Goal: Information Seeking & Learning: Learn about a topic

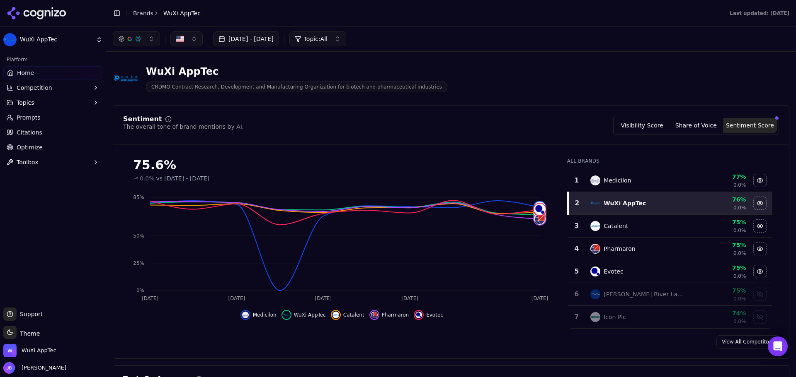
click at [41, 104] on button "Topics" at bounding box center [52, 102] width 99 height 13
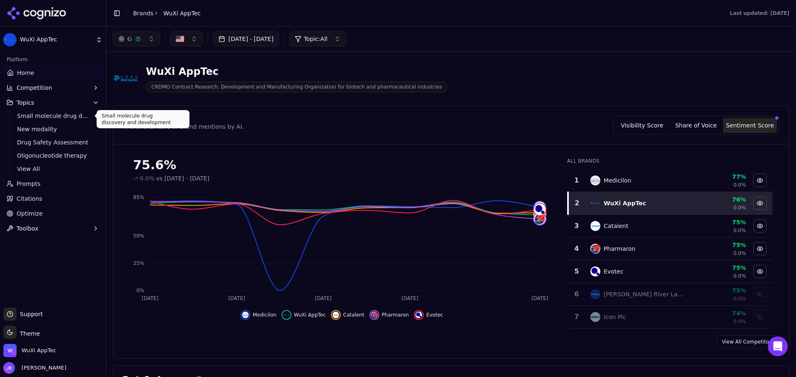
click at [48, 117] on span "Small molecule drug discovery and development" at bounding box center [53, 116] width 72 height 8
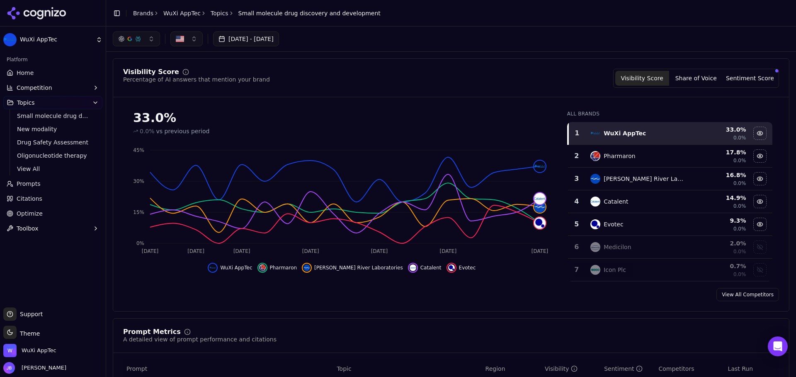
click at [51, 183] on link "Prompts" at bounding box center [52, 183] width 99 height 13
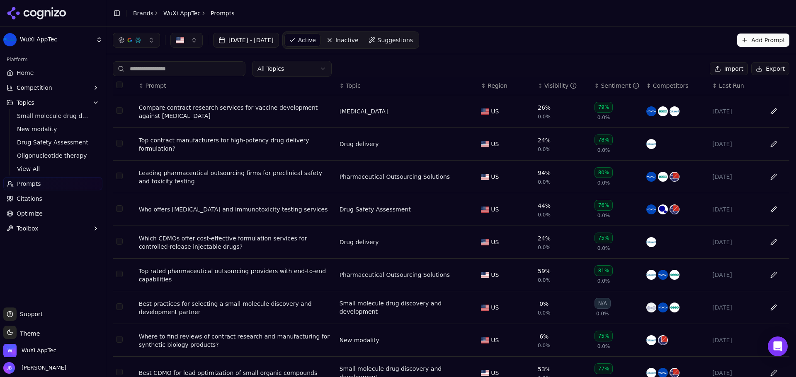
click at [45, 76] on link "Home" at bounding box center [52, 72] width 99 height 13
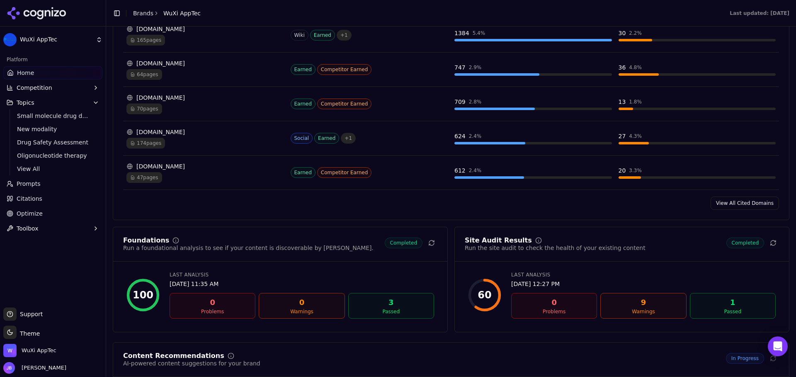
scroll to position [994, 0]
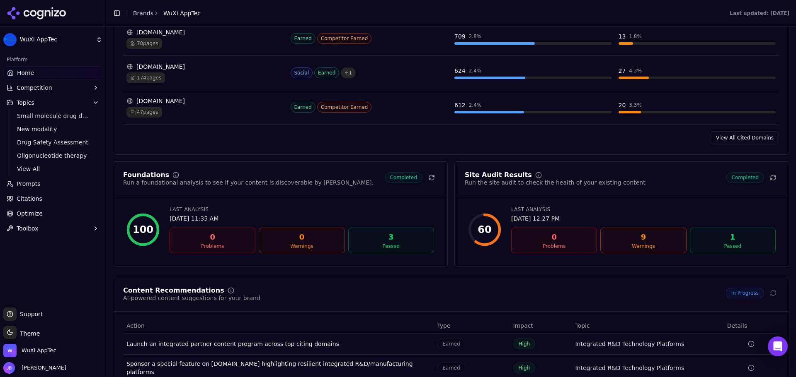
click at [632, 241] on div "9" at bounding box center [643, 238] width 78 height 12
click at [717, 243] on div "1" at bounding box center [732, 238] width 78 height 12
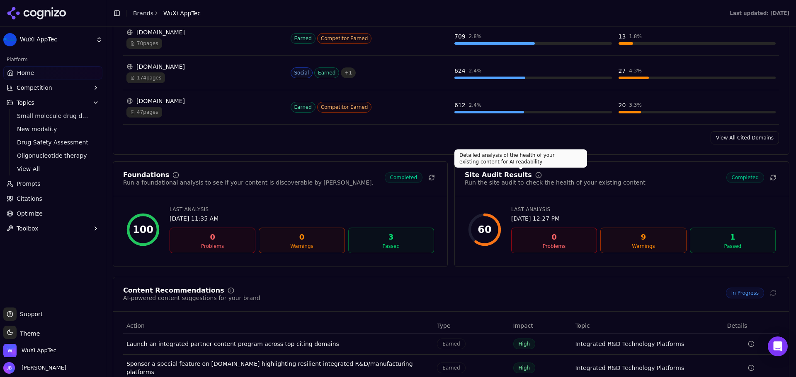
click at [535, 173] on circle at bounding box center [537, 174] width 5 height 5
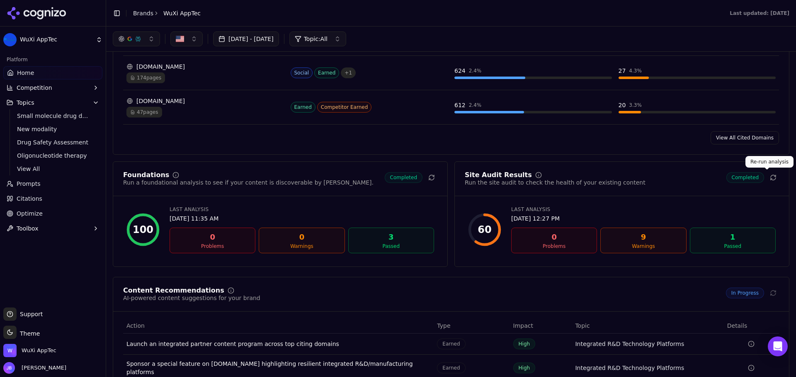
click at [769, 176] on icon at bounding box center [772, 177] width 7 height 7
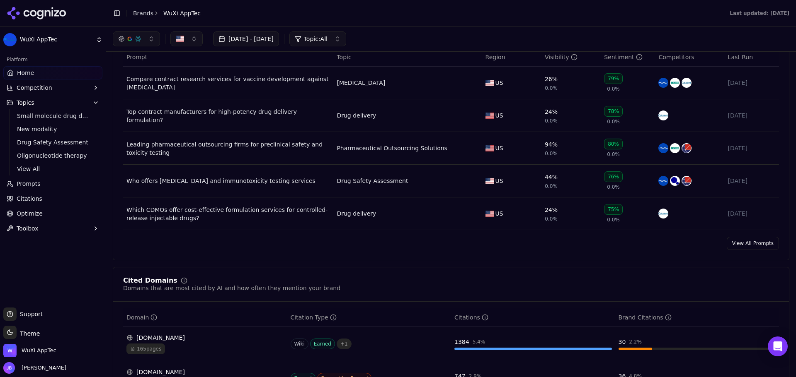
scroll to position [534, 0]
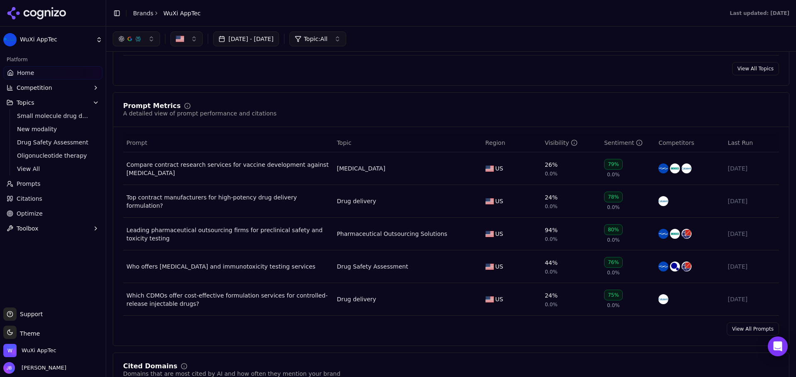
click at [56, 230] on button "Toolbox" at bounding box center [52, 228] width 99 height 13
click at [149, 41] on button "button" at bounding box center [136, 38] width 47 height 15
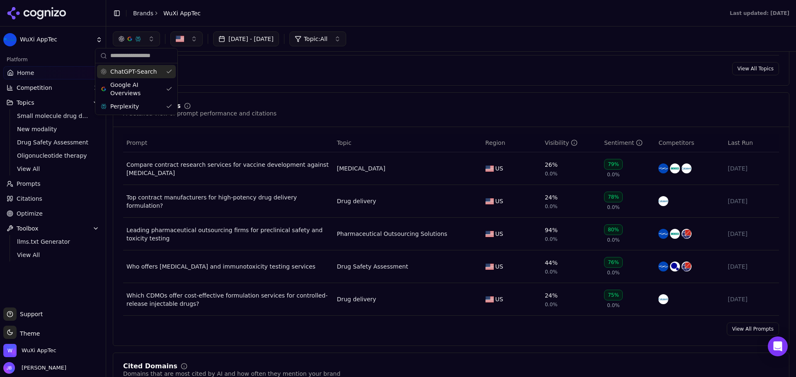
drag, startPoint x: 300, startPoint y: 75, endPoint x: 295, endPoint y: 76, distance: 5.0
click at [53, 85] on button "Competition" at bounding box center [52, 87] width 99 height 13
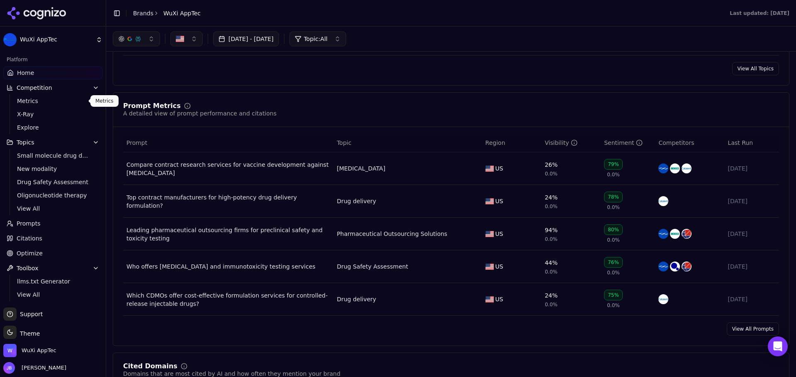
click at [45, 102] on span "Metrics" at bounding box center [53, 101] width 72 height 8
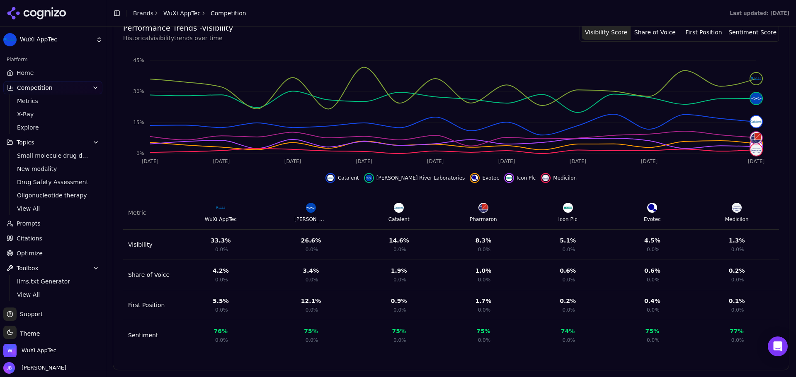
scroll to position [0, 0]
click at [34, 106] on ul "Metrics X-Ray Explore" at bounding box center [53, 114] width 87 height 40
click at [33, 104] on span "Metrics" at bounding box center [53, 101] width 72 height 8
click at [34, 114] on span "X-Ray" at bounding box center [53, 114] width 72 height 8
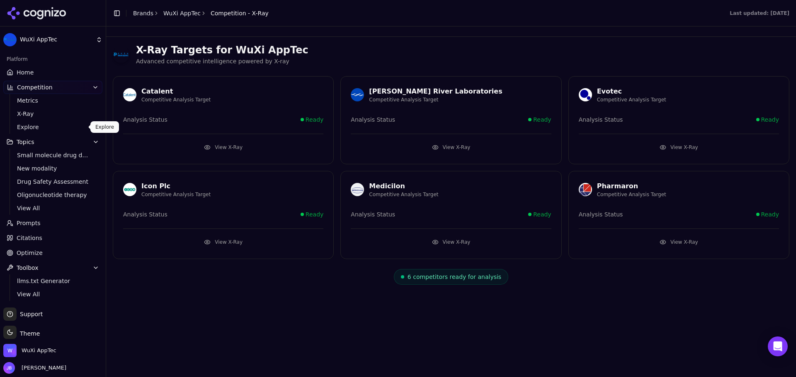
click at [36, 123] on span "Explore" at bounding box center [53, 127] width 72 height 8
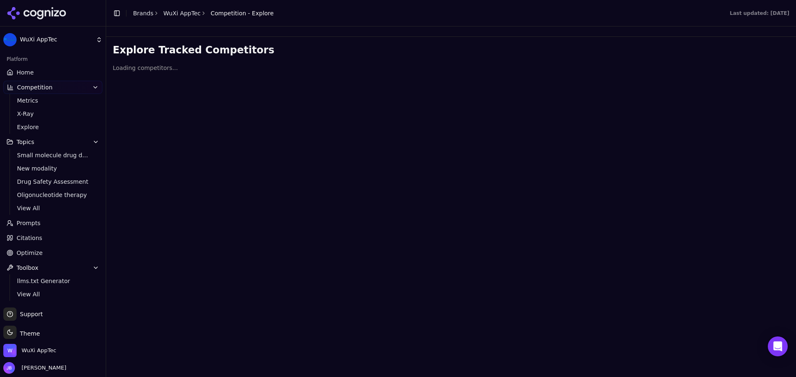
click at [36, 123] on html "WuXi AppTec Platform Home Competition Metrics X-Ray Explore Topics Small molecu…" at bounding box center [398, 188] width 796 height 377
click at [36, 123] on span "Explore" at bounding box center [53, 127] width 72 height 8
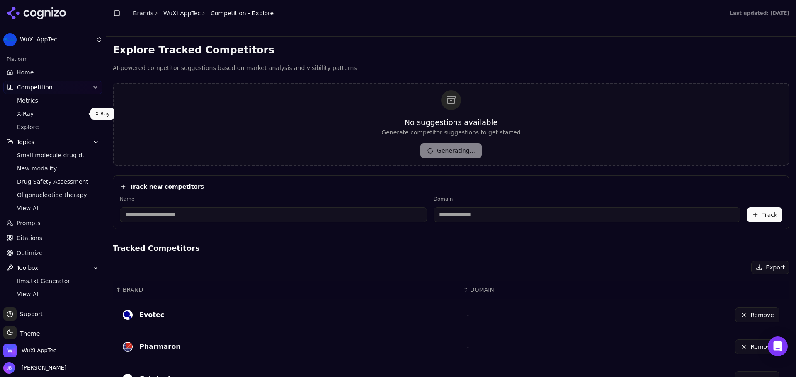
click at [35, 116] on span "X-Ray" at bounding box center [53, 114] width 72 height 8
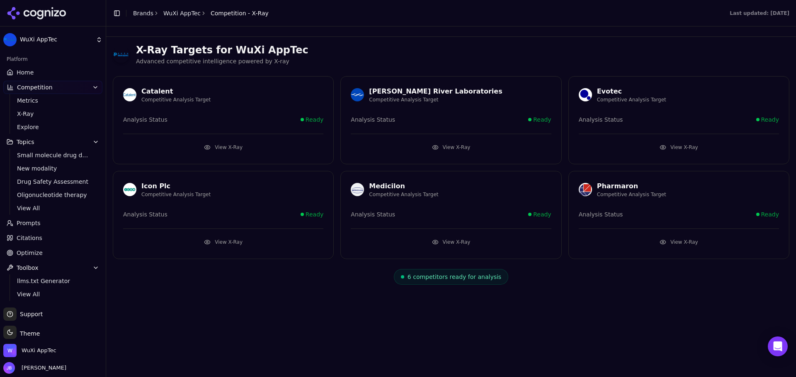
click at [206, 146] on button "View X-Ray" at bounding box center [223, 147] width 200 height 13
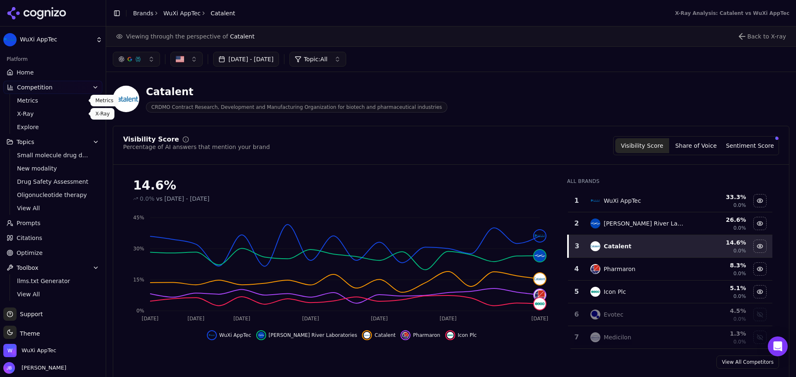
click at [39, 104] on span "Metrics" at bounding box center [53, 101] width 72 height 8
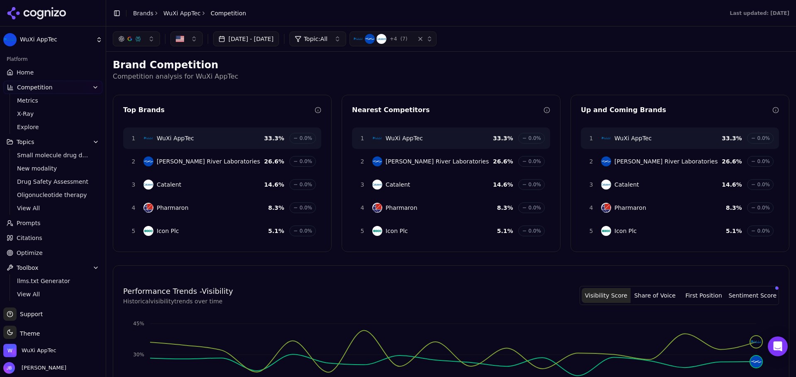
click at [36, 71] on link "Home" at bounding box center [52, 72] width 99 height 13
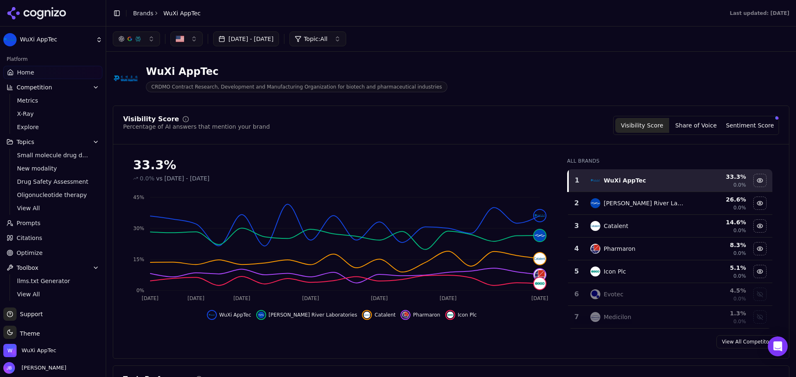
click at [738, 127] on button "Sentiment Score" at bounding box center [750, 125] width 54 height 15
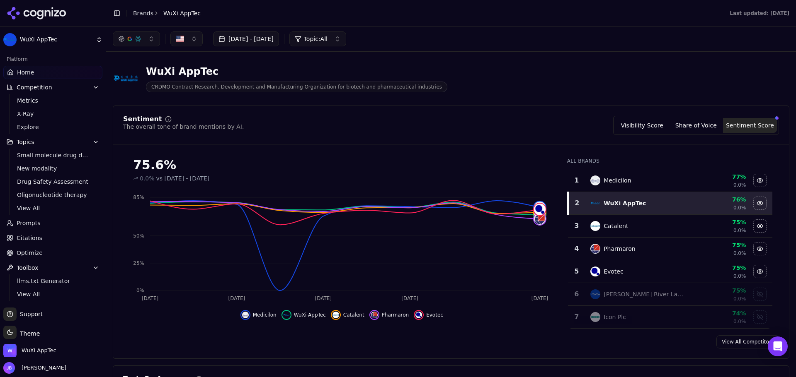
click at [440, 337] on div "View All Competitors" at bounding box center [450, 342] width 675 height 13
click at [221, 344] on div "View All Competitors" at bounding box center [450, 342] width 675 height 13
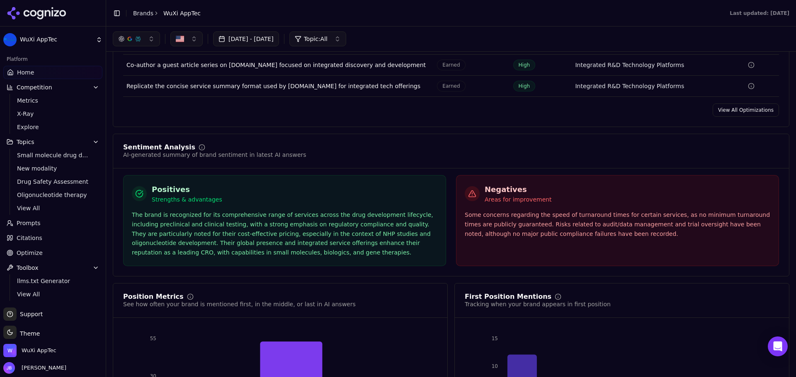
scroll to position [1363, 0]
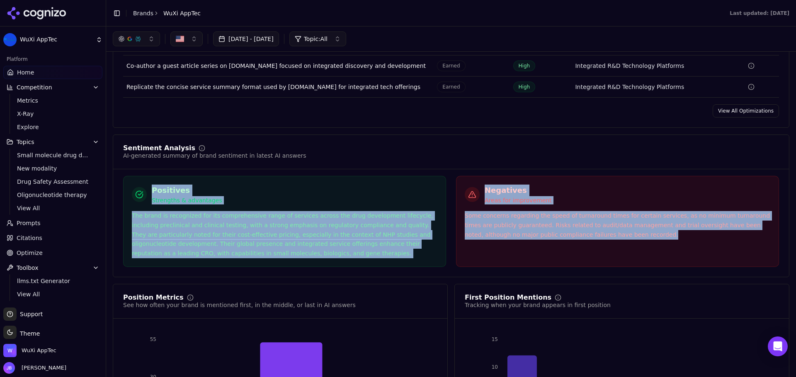
drag, startPoint x: 140, startPoint y: 179, endPoint x: 597, endPoint y: 233, distance: 460.9
click at [597, 233] on div "Positives Strengths & advantages The brand is recognized for its comprehensive …" at bounding box center [450, 221] width 655 height 91
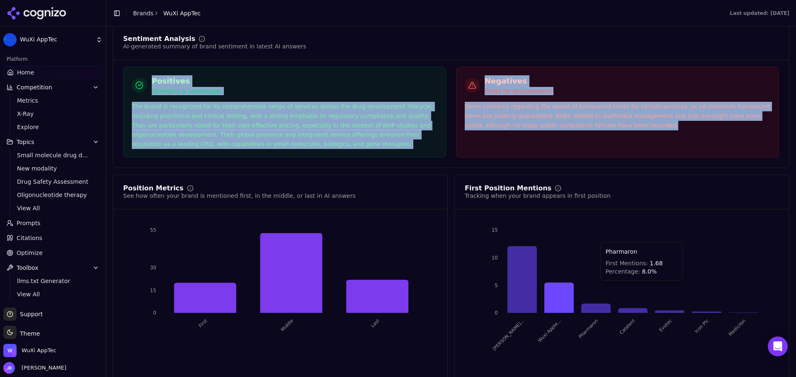
scroll to position [1487, 0]
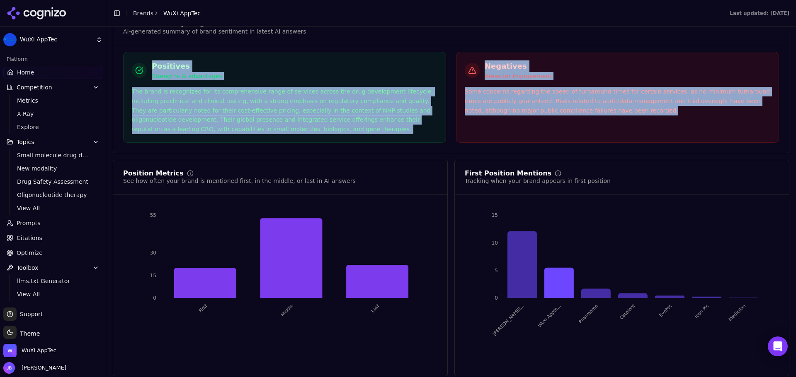
click at [242, 136] on div "Positives Strengths & advantages The brand is recognized for its comprehensive …" at bounding box center [284, 97] width 323 height 91
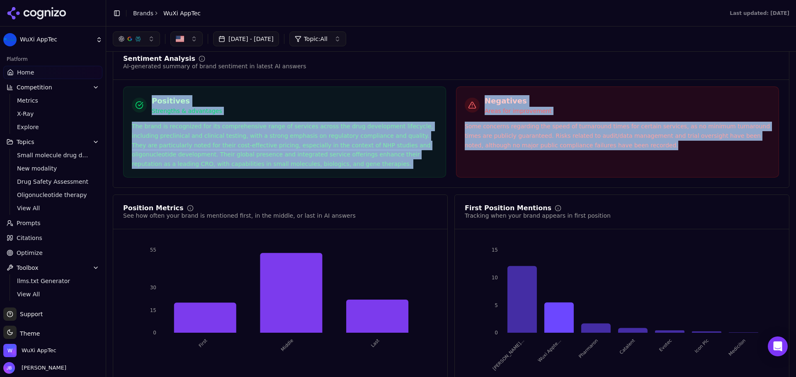
scroll to position [1404, 0]
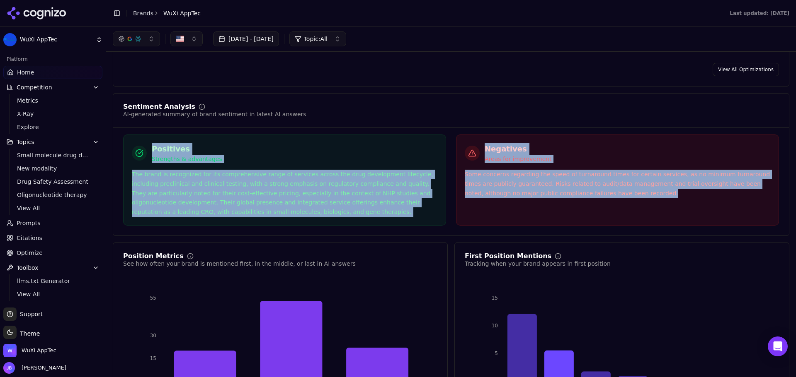
click at [192, 136] on div "Positives Strengths & advantages The brand is recognized for its comprehensive …" at bounding box center [284, 180] width 323 height 91
click at [168, 143] on h3 "Positives" at bounding box center [187, 149] width 70 height 12
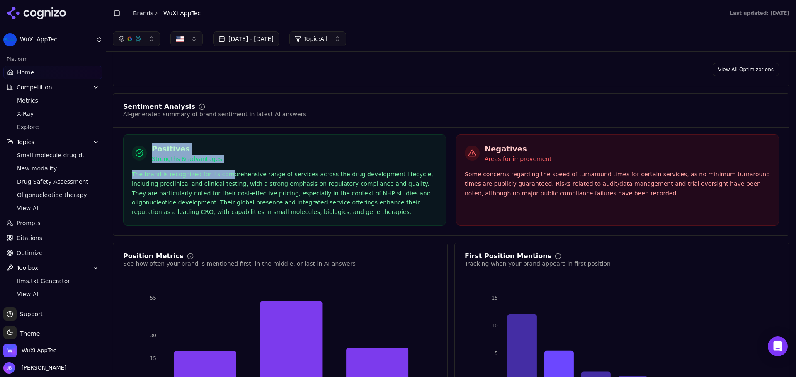
drag, startPoint x: 152, startPoint y: 143, endPoint x: 218, endPoint y: 162, distance: 68.6
click at [218, 162] on div "Positives Strengths & advantages The brand is recognized for its comprehensive …" at bounding box center [284, 180] width 323 height 91
click at [183, 178] on div "The brand is recognized for its comprehensive range of services across the drug…" at bounding box center [284, 193] width 305 height 47
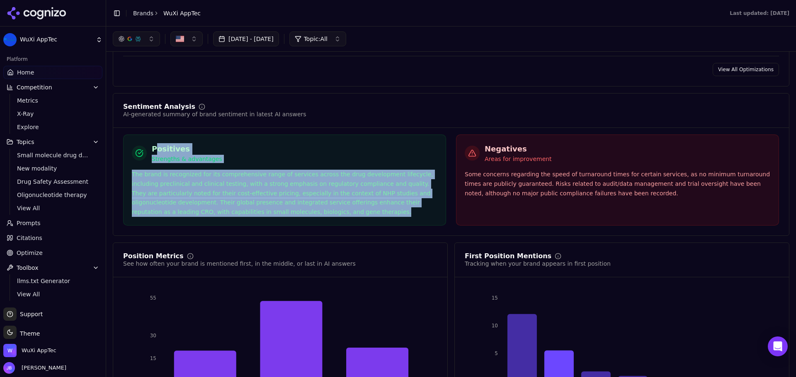
drag, startPoint x: 154, startPoint y: 145, endPoint x: 330, endPoint y: 211, distance: 188.0
click at [330, 211] on div "Positives Strengths & advantages The brand is recognized for its comprehensive …" at bounding box center [284, 180] width 323 height 91
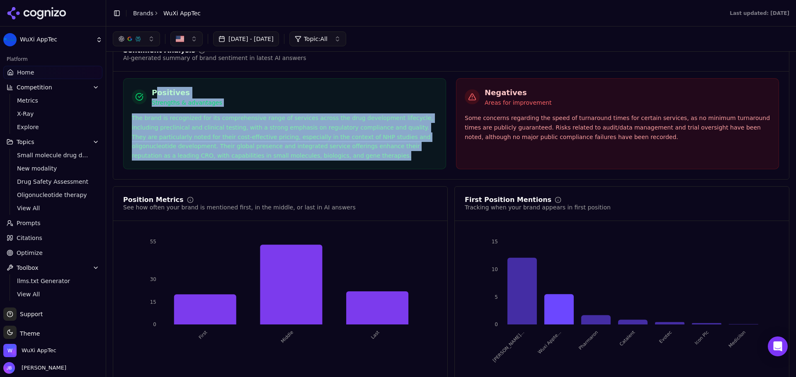
scroll to position [1446, 0]
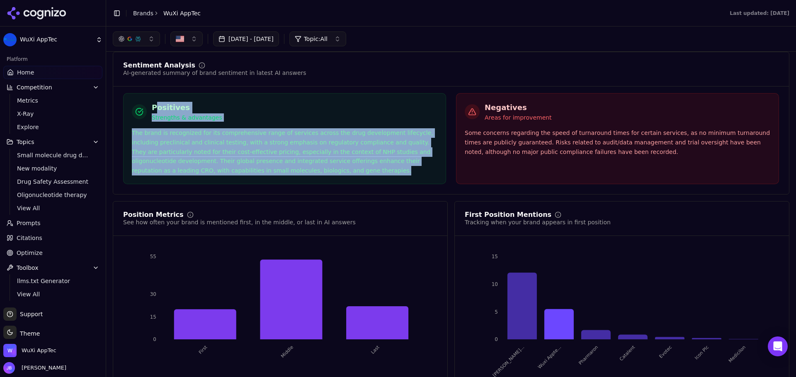
click at [307, 152] on div "The brand is recognized for its comprehensive range of services across the drug…" at bounding box center [284, 151] width 305 height 47
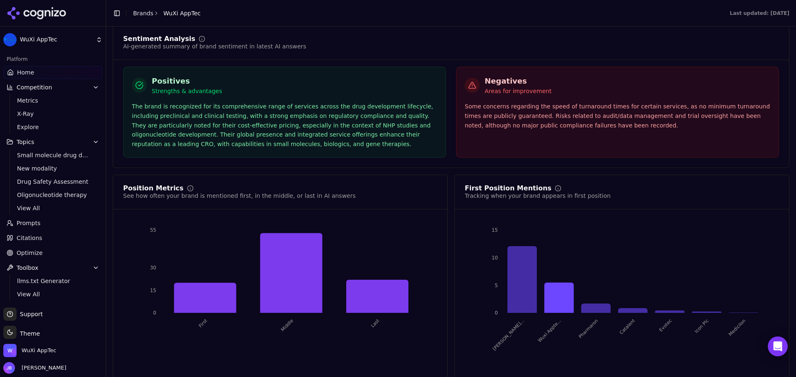
scroll to position [1487, 0]
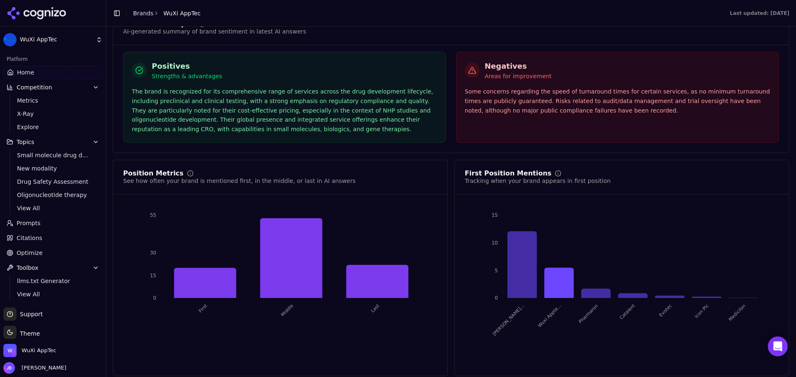
click at [454, 360] on div "First Position Mentions Tracking when your brand appears in first position [PER…" at bounding box center [621, 268] width 335 height 217
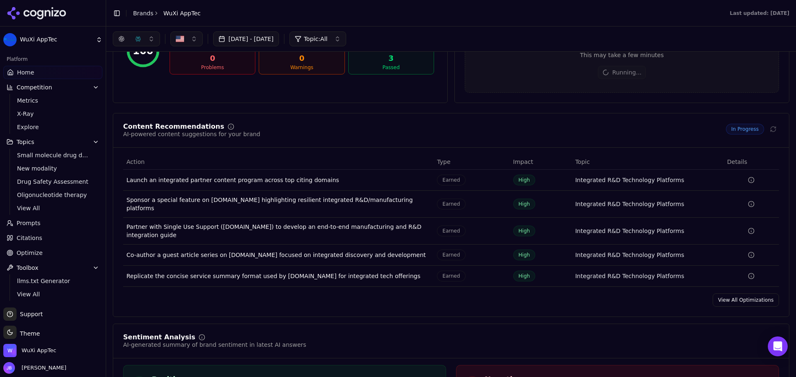
scroll to position [1156, 0]
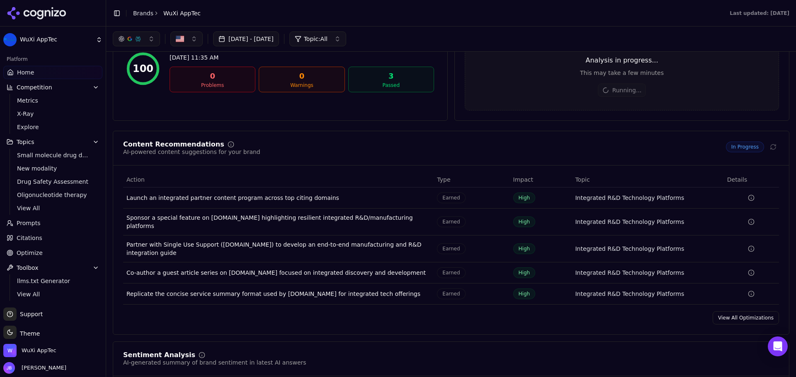
drag, startPoint x: 663, startPoint y: 198, endPoint x: 670, endPoint y: 196, distance: 7.1
click at [664, 198] on div "Integrated R&D Technology Platforms" at bounding box center [629, 198] width 109 height 8
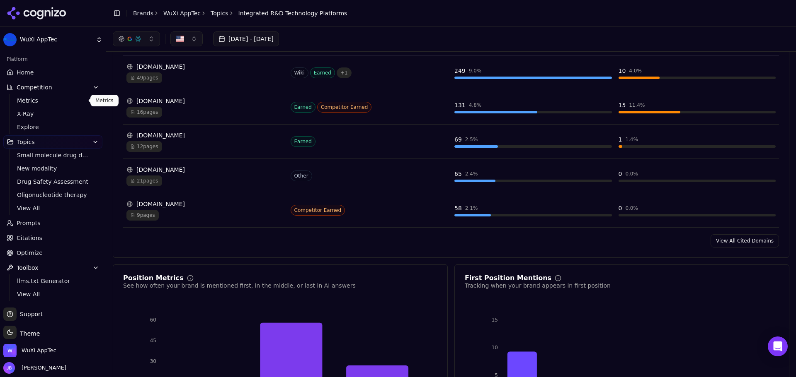
scroll to position [539, 0]
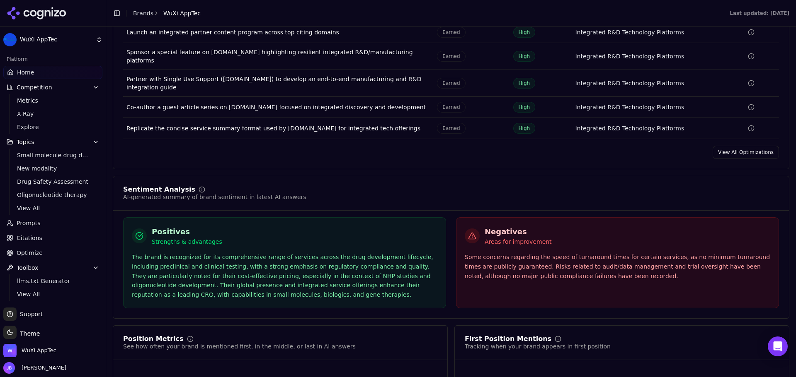
scroll to position [1487, 0]
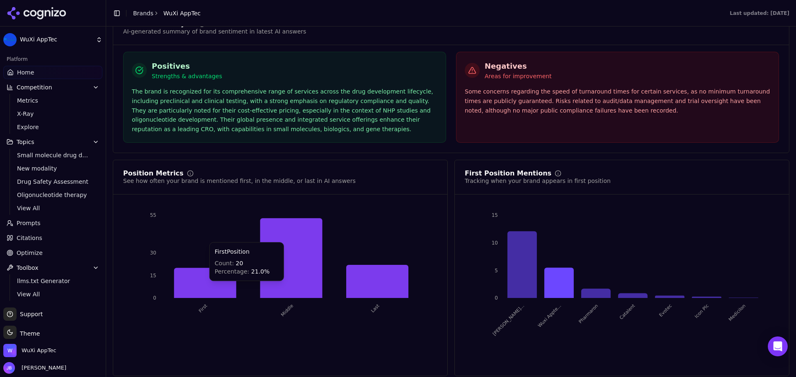
click at [217, 280] on icon at bounding box center [205, 283] width 62 height 30
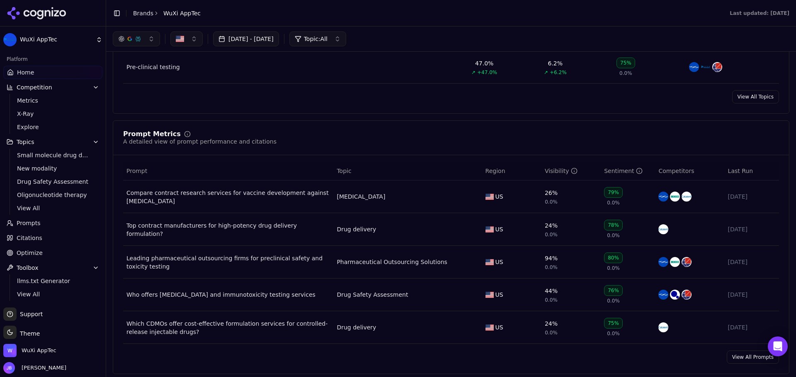
scroll to position [493, 0]
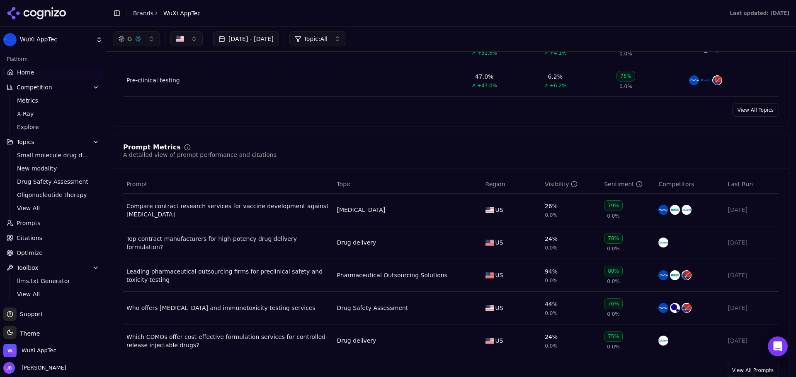
click at [396, 219] on td "[MEDICAL_DATA]" at bounding box center [407, 210] width 148 height 33
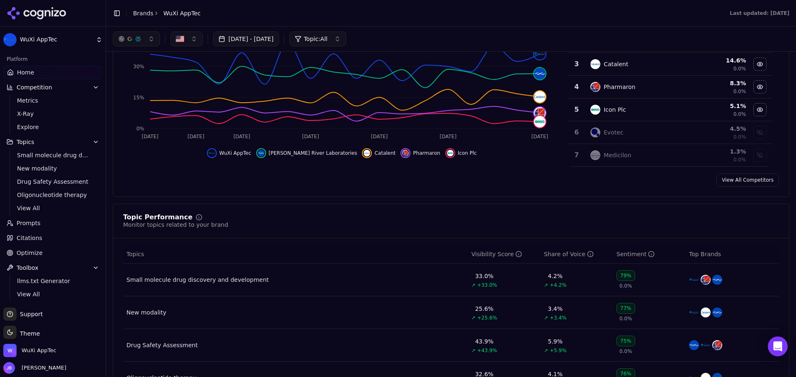
scroll to position [161, 0]
click at [175, 283] on div "Small molecule drug discovery and development" at bounding box center [197, 281] width 142 height 8
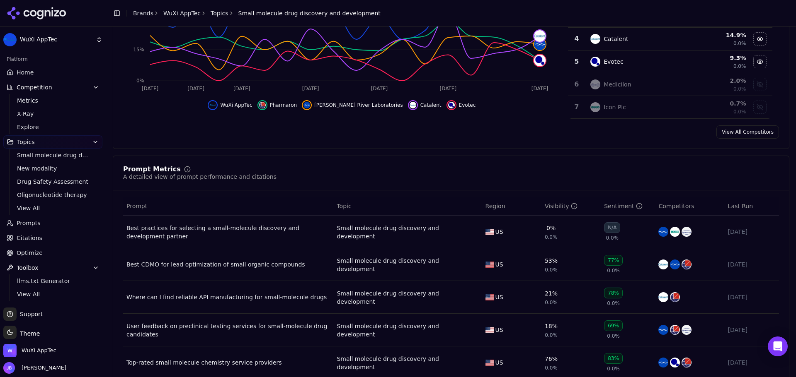
scroll to position [249, 0]
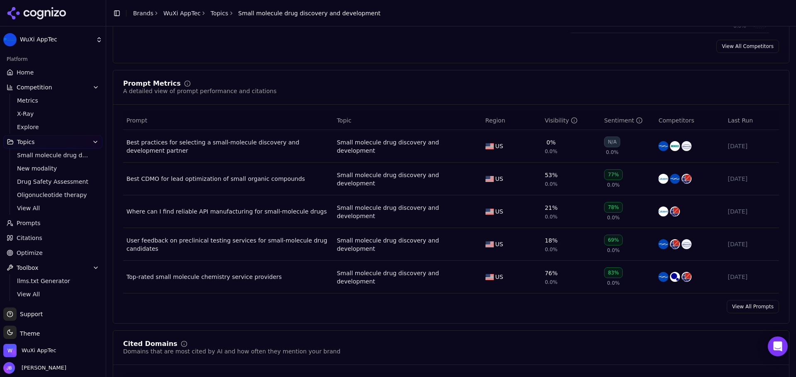
click at [269, 181] on div "Best CDMO for lead optimization of small organic compounds" at bounding box center [227, 179] width 203 height 8
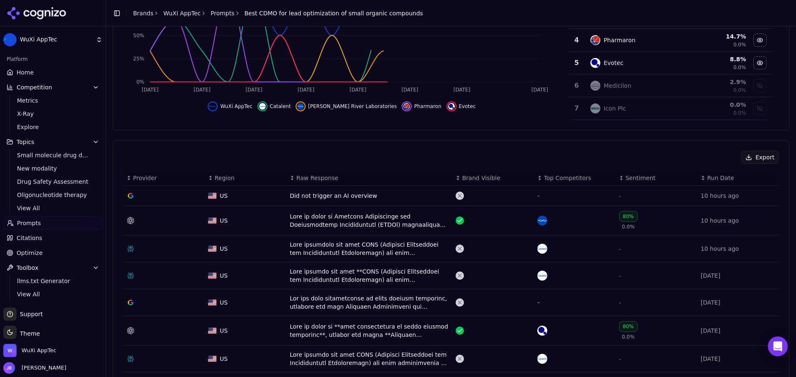
scroll to position [166, 0]
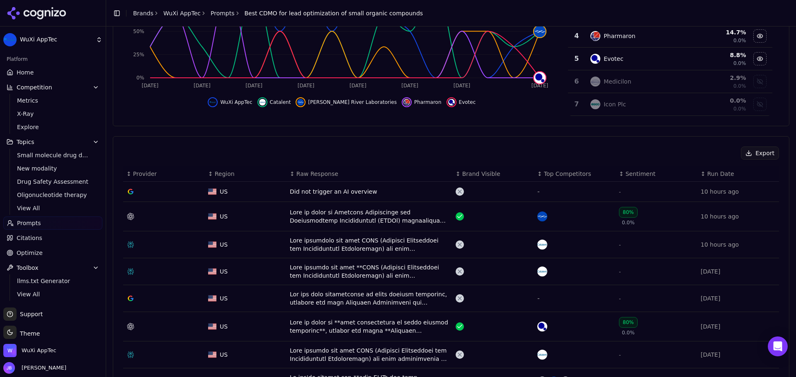
click at [323, 216] on div "Data table" at bounding box center [369, 216] width 159 height 17
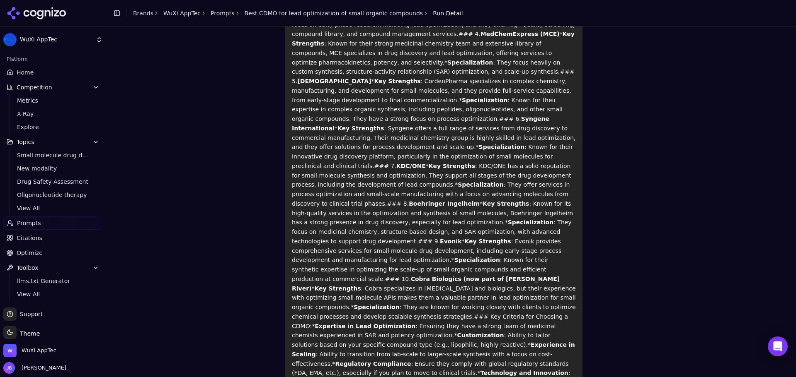
scroll to position [278, 0]
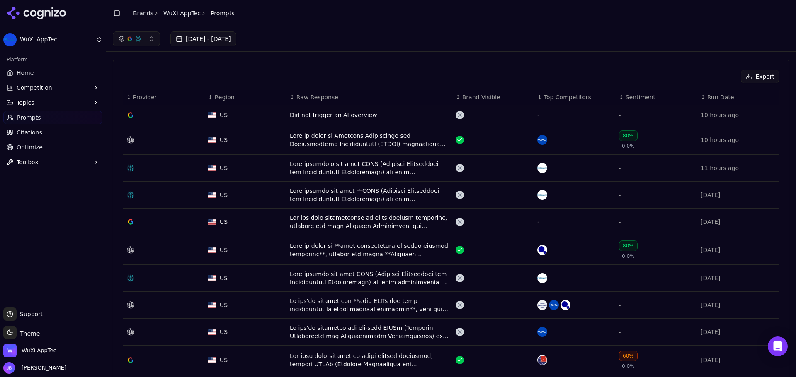
scroll to position [207, 0]
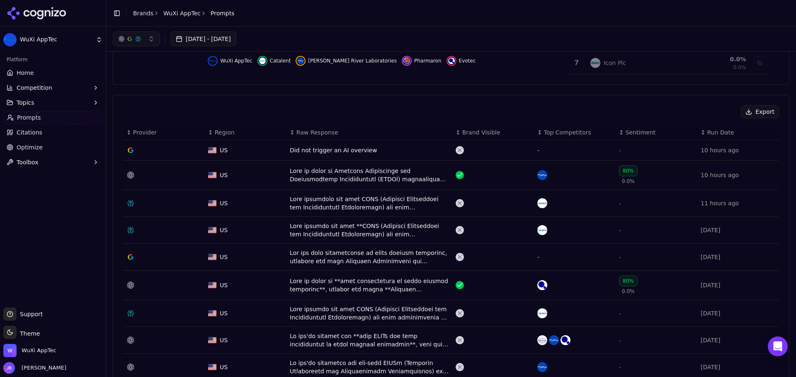
click at [54, 77] on link "Home" at bounding box center [52, 72] width 99 height 13
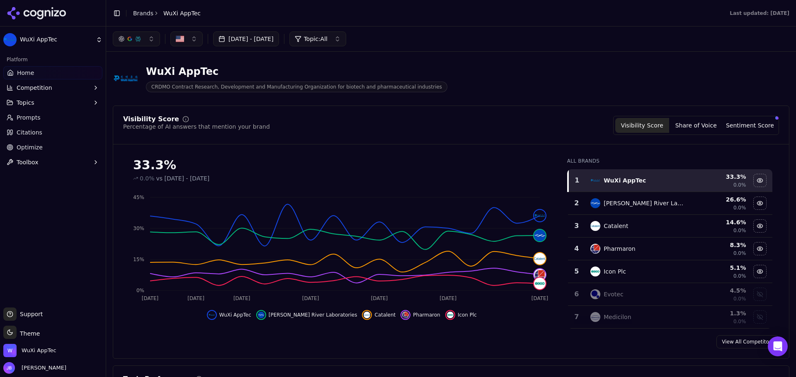
drag, startPoint x: 73, startPoint y: 187, endPoint x: 71, endPoint y: 178, distance: 9.0
click at [73, 187] on div "Platform Home Competition Topics Prompts Citations Optimize Toolbox" at bounding box center [53, 177] width 106 height 255
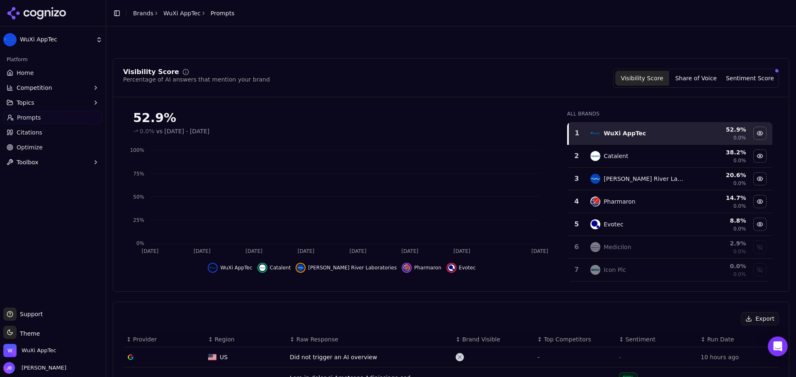
scroll to position [207, 0]
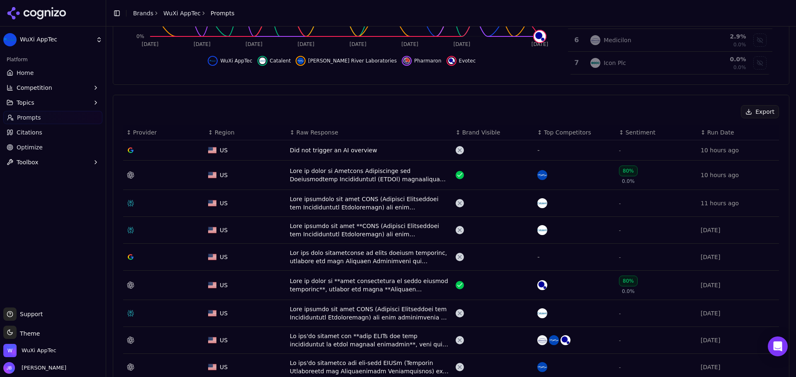
click at [75, 250] on div "Platform Home Competition Topics Prompts Citations Optimize Toolbox" at bounding box center [53, 177] width 106 height 255
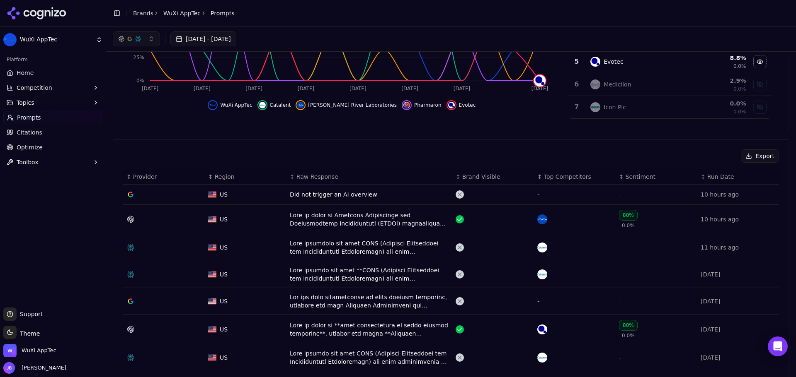
scroll to position [0, 0]
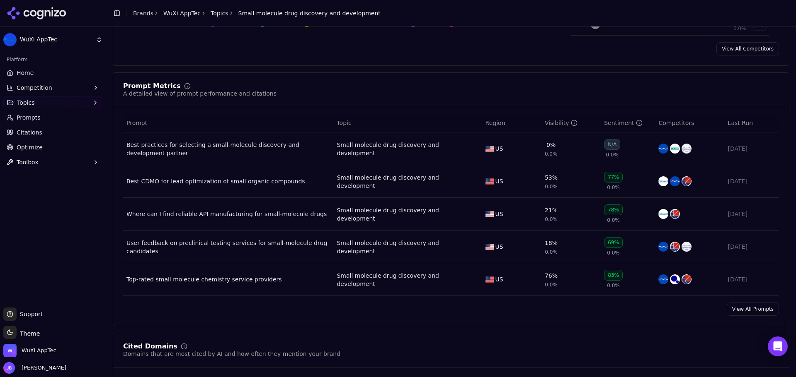
scroll to position [280, 0]
